Goal: Check status: Check status

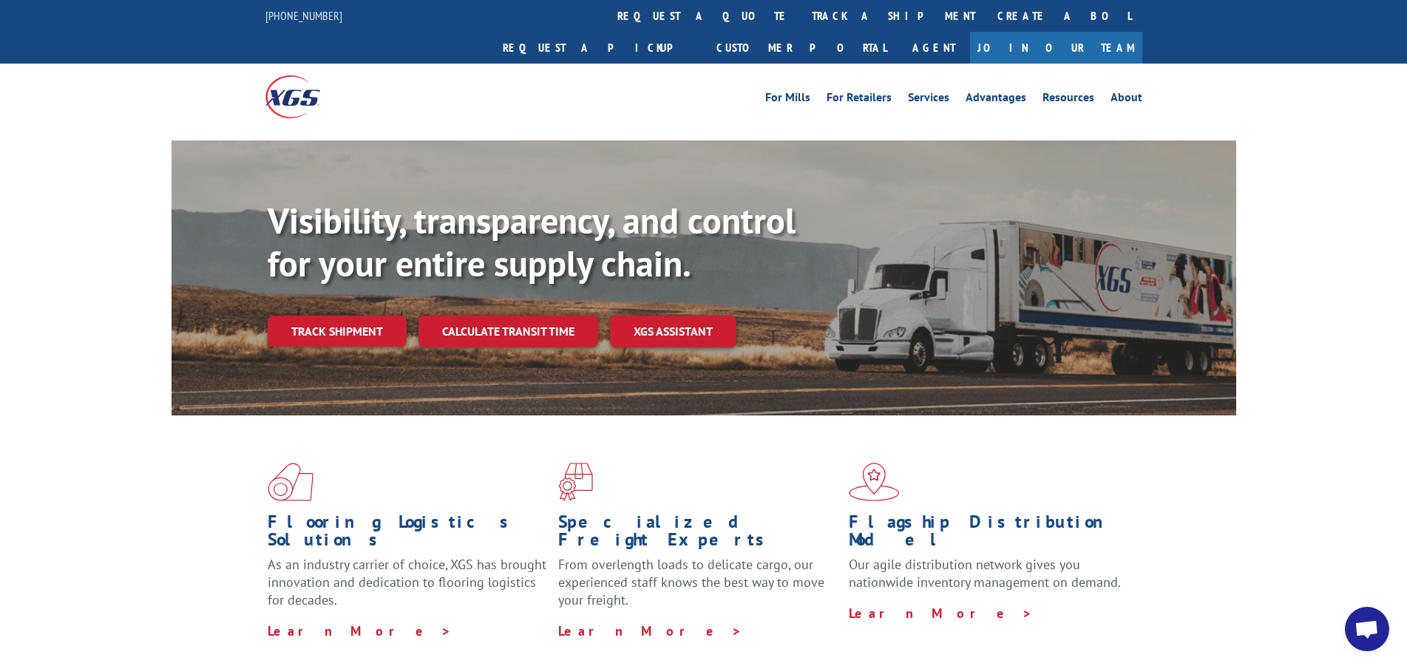
click at [987, 21] on link "Create a BOL" at bounding box center [1065, 16] width 156 height 32
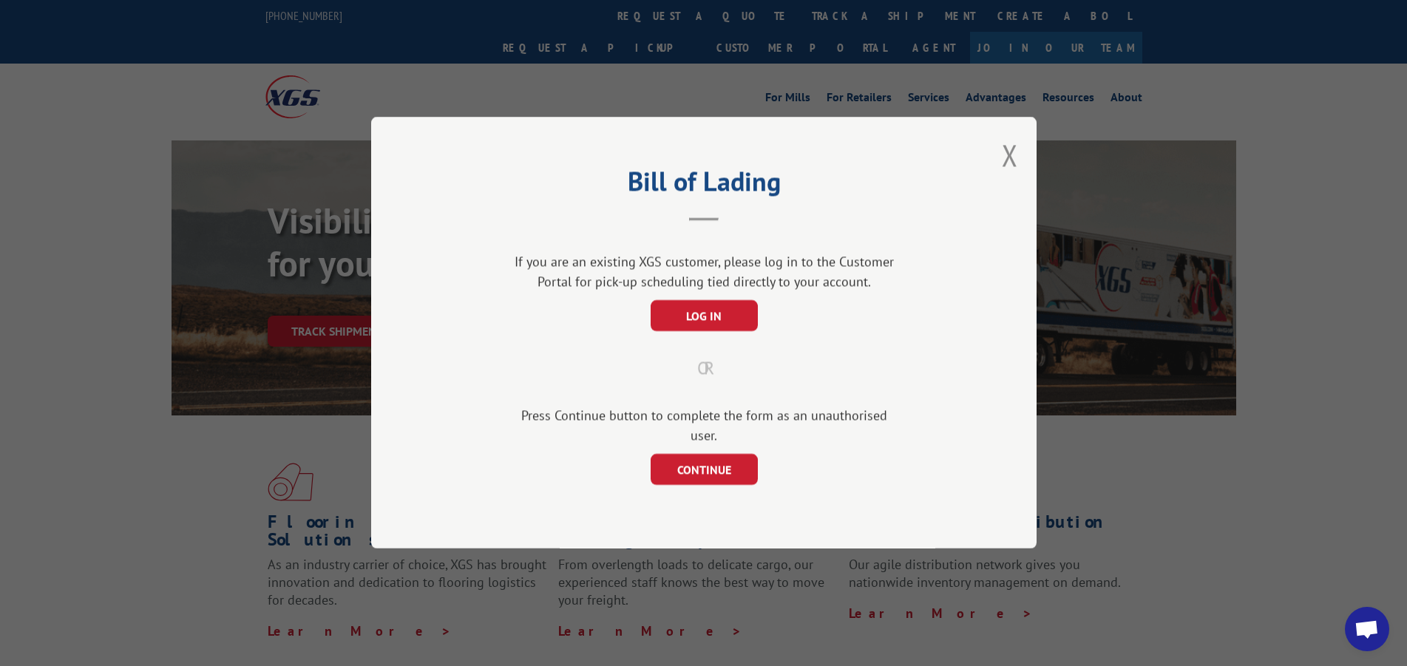
click at [1000, 160] on div "Bill of Lading If you are an existing XGS customer, please log in to the Custom…" at bounding box center [704, 333] width 666 height 432
click at [1013, 165] on button "Close modal" at bounding box center [1010, 154] width 16 height 39
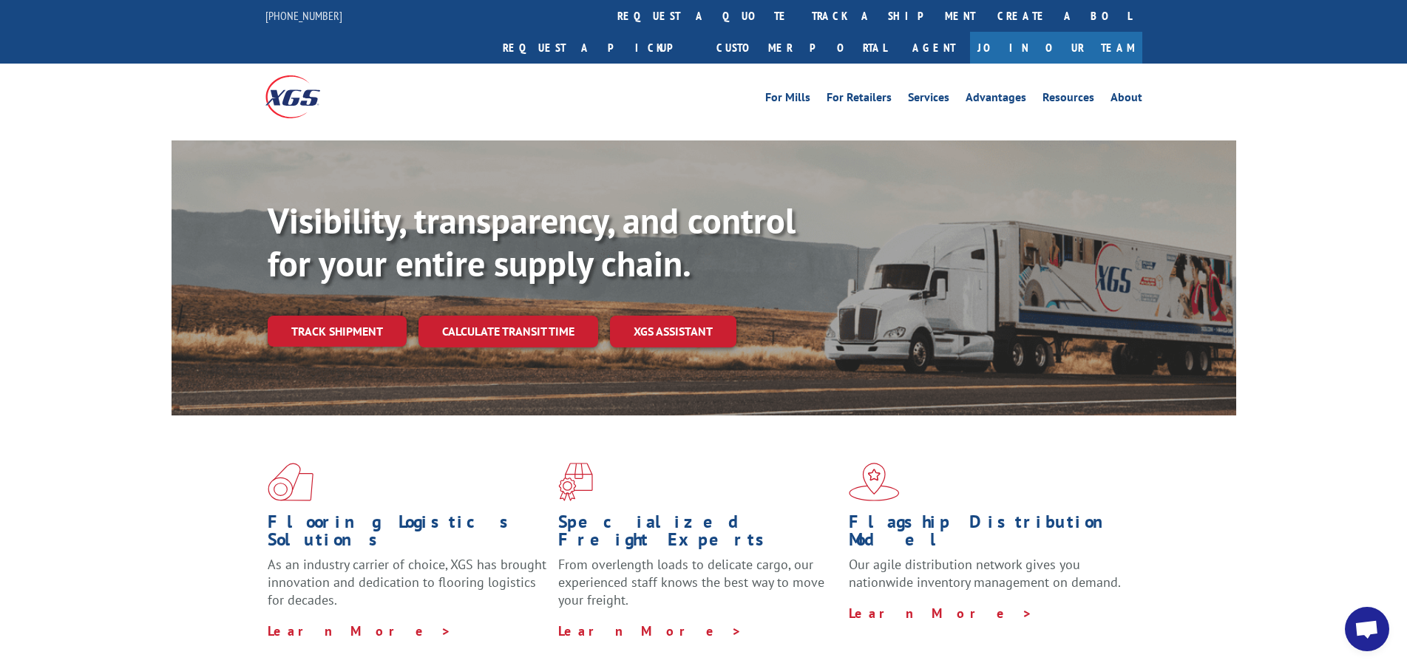
click at [801, 0] on link "track a shipment" at bounding box center [894, 16] width 186 height 32
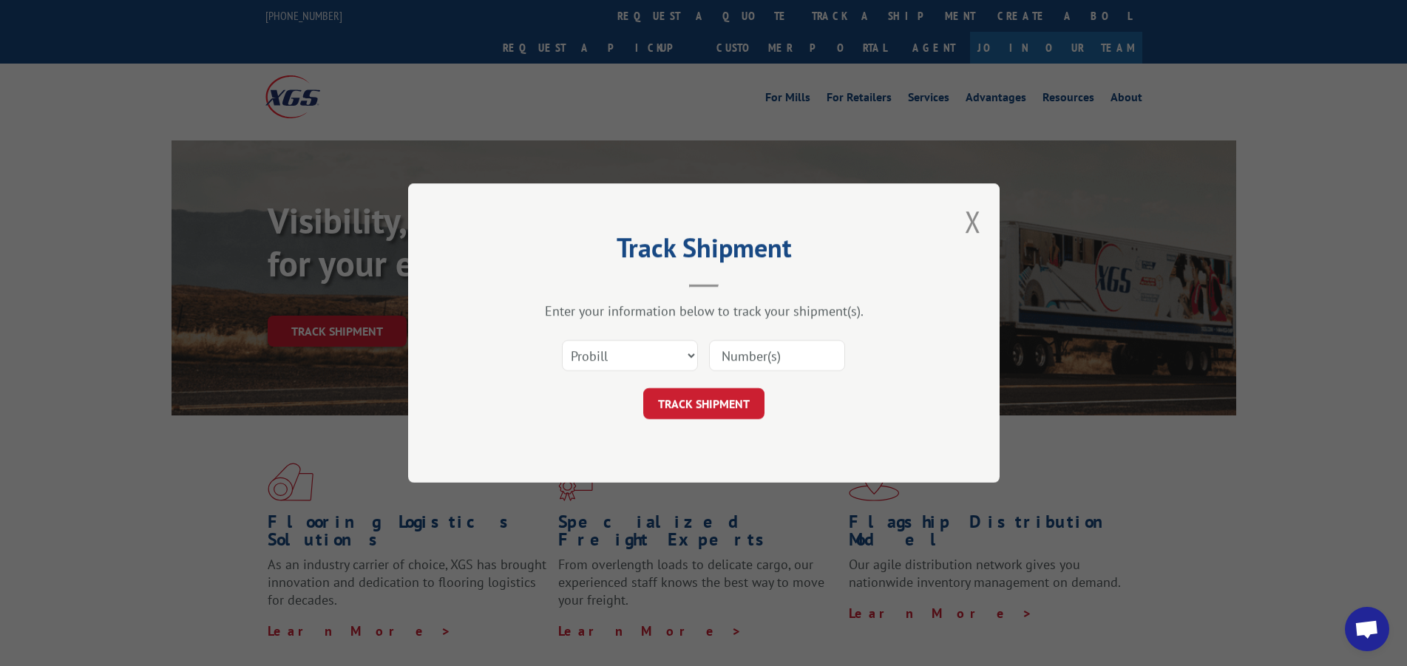
click at [726, 354] on input at bounding box center [777, 355] width 136 height 31
click at [657, 353] on select "Select category... Probill BOL PO" at bounding box center [630, 355] width 136 height 31
select select "bol"
click at [562, 340] on select "Select category... Probill BOL PO" at bounding box center [630, 355] width 136 height 31
click at [777, 363] on input at bounding box center [777, 355] width 136 height 31
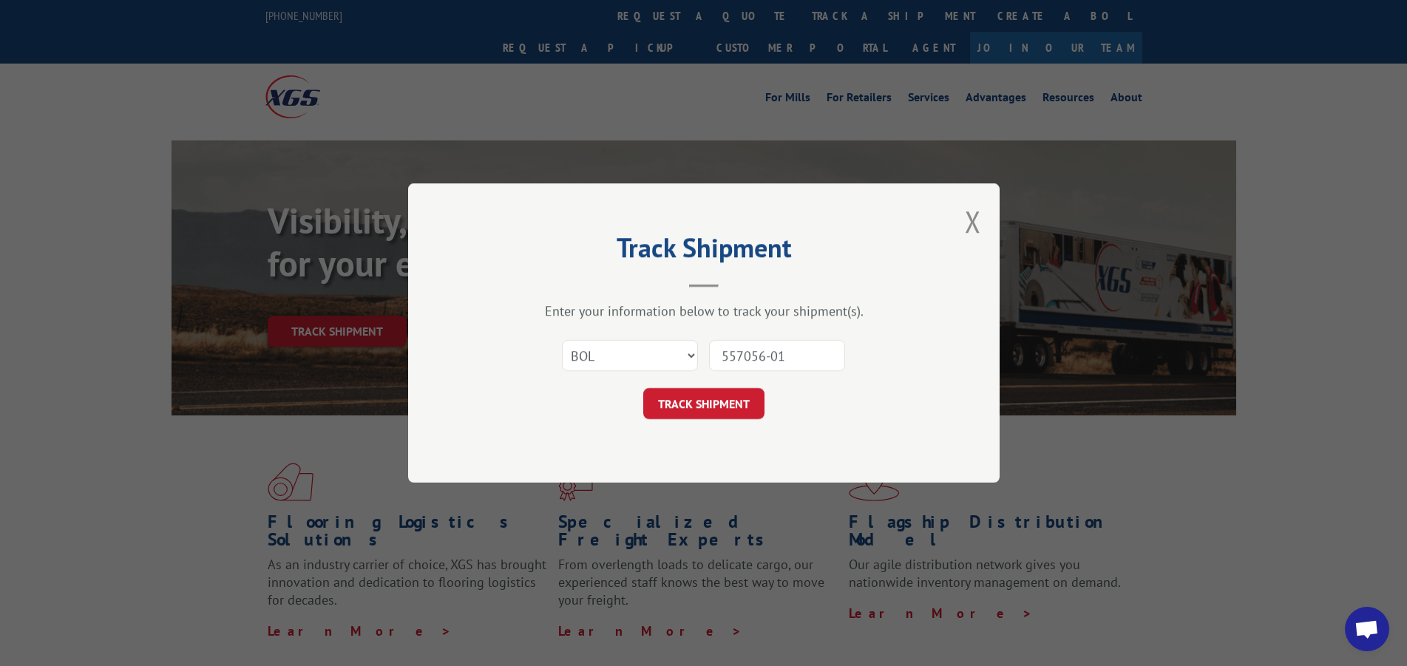
type input "557056-01"
click at [686, 394] on button "TRACK SHIPMENT" at bounding box center [703, 403] width 121 height 31
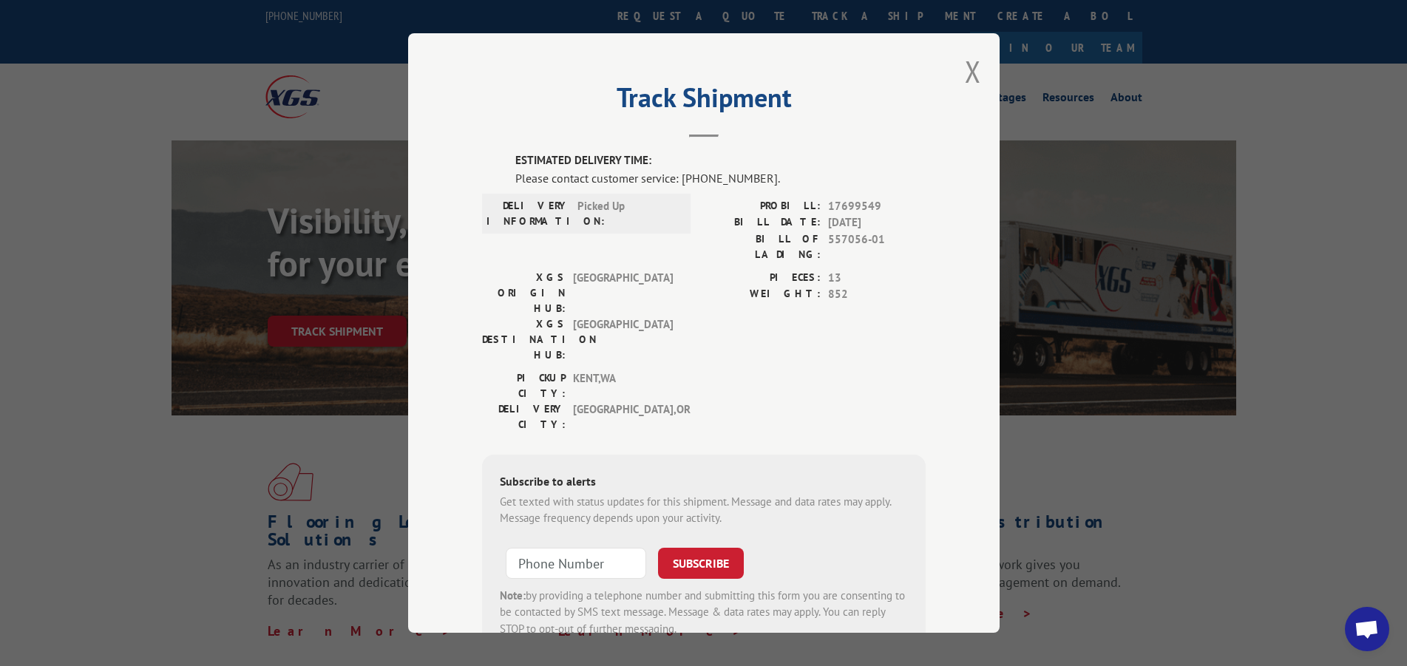
click at [967, 78] on button "Close modal" at bounding box center [973, 71] width 16 height 39
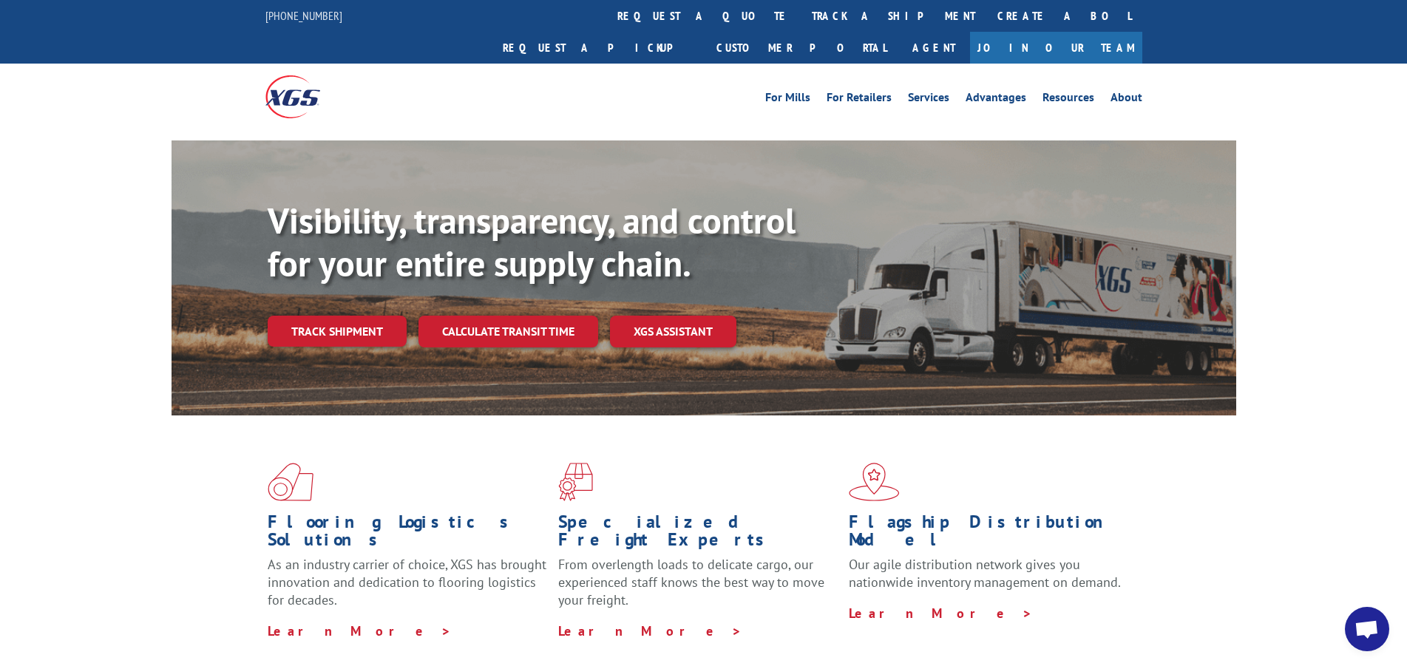
click at [801, 9] on link "track a shipment" at bounding box center [894, 16] width 186 height 32
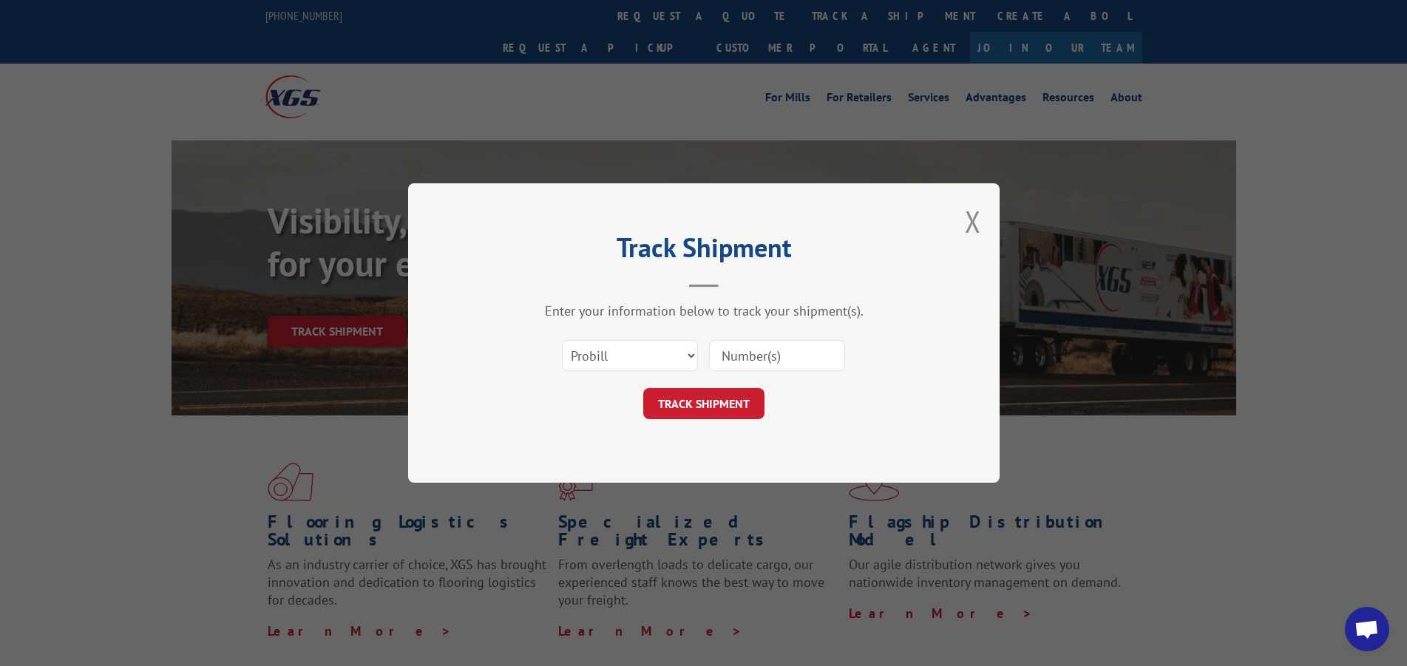
click at [735, 351] on input at bounding box center [777, 355] width 136 height 31
click at [677, 352] on select "Select category... Probill BOL PO" at bounding box center [630, 355] width 136 height 31
select select "bol"
click at [562, 340] on select "Select category... Probill BOL PO" at bounding box center [630, 355] width 136 height 31
click at [742, 362] on input at bounding box center [777, 355] width 136 height 31
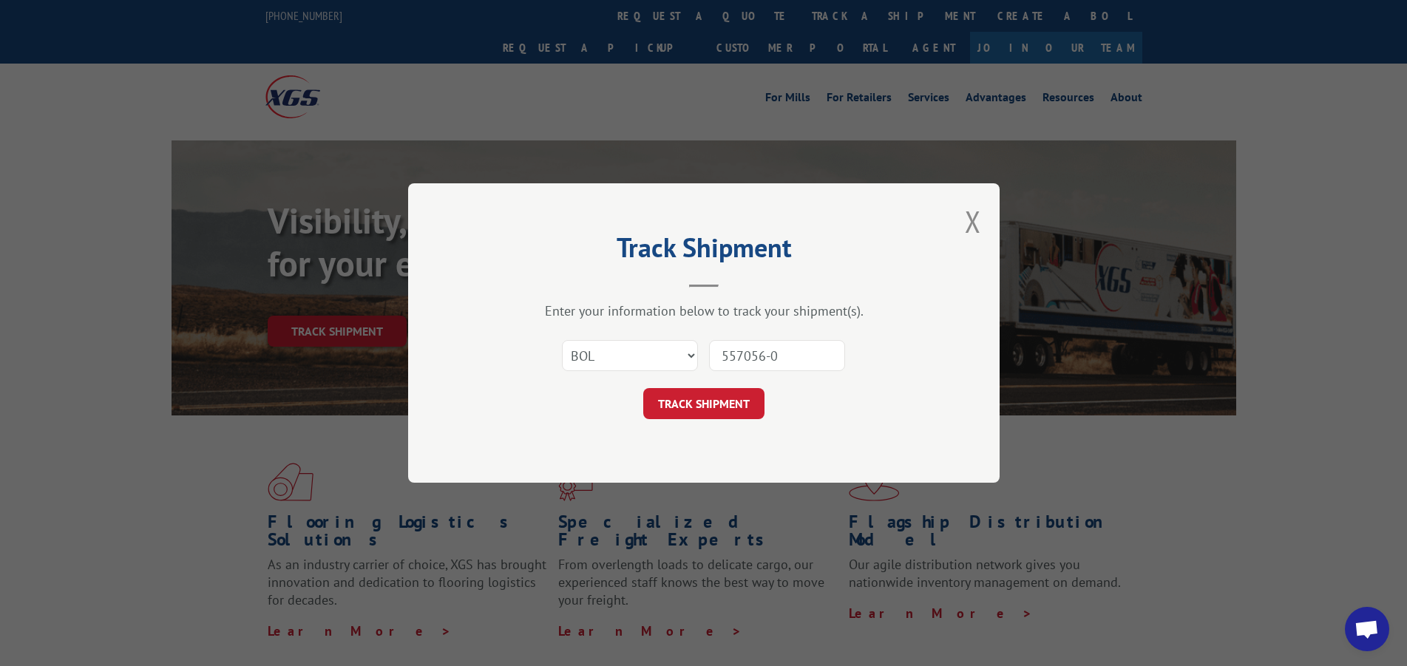
type input "557056-01"
click button "TRACK SHIPMENT" at bounding box center [703, 403] width 121 height 31
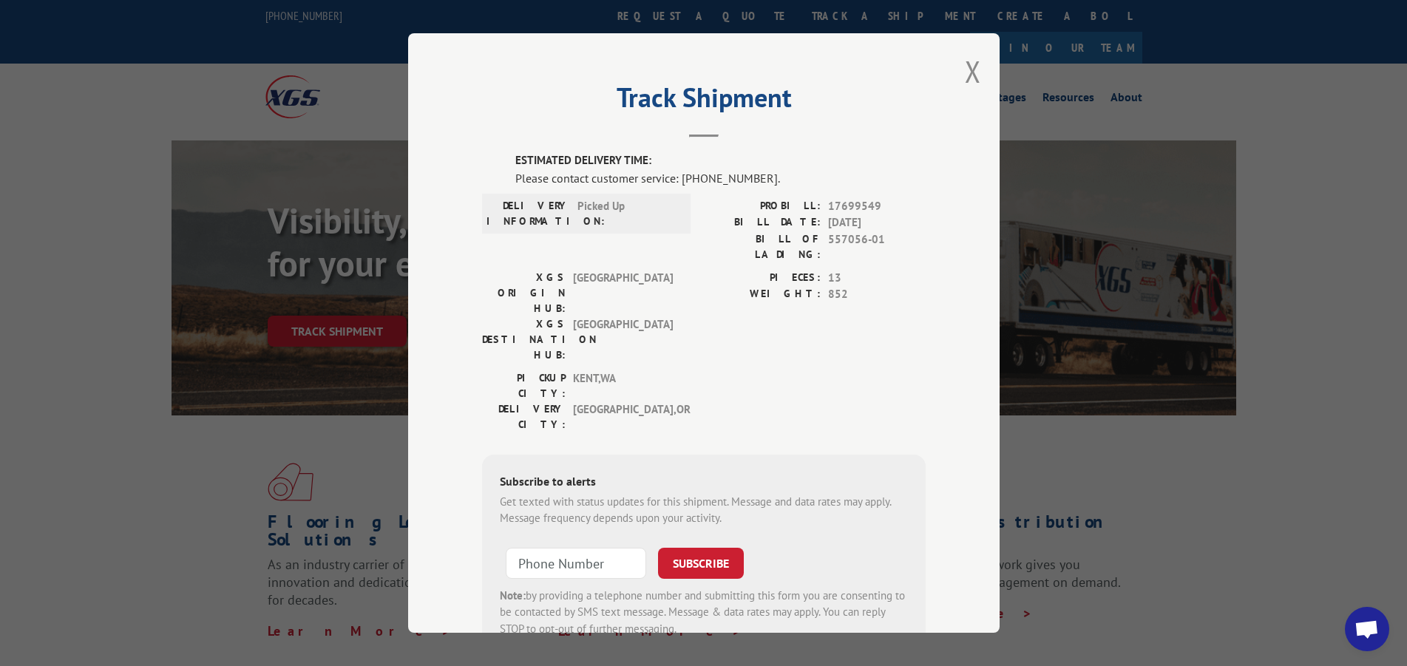
click at [965, 72] on button "Close modal" at bounding box center [973, 71] width 16 height 39
